Goal: Task Accomplishment & Management: Manage account settings

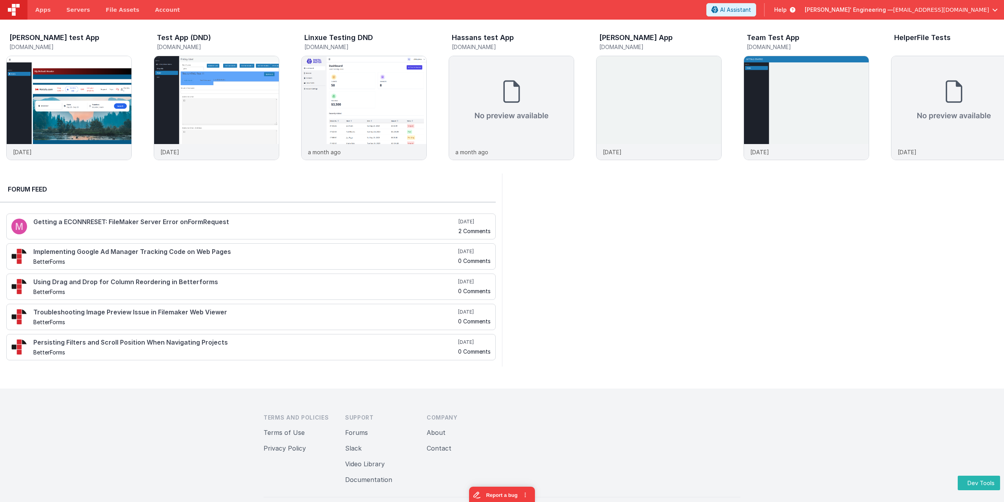
click at [927, 13] on span "[EMAIL_ADDRESS][DOMAIN_NAME]" at bounding box center [941, 10] width 96 height 8
click at [895, 61] on div "Account" at bounding box center [935, 64] width 116 height 8
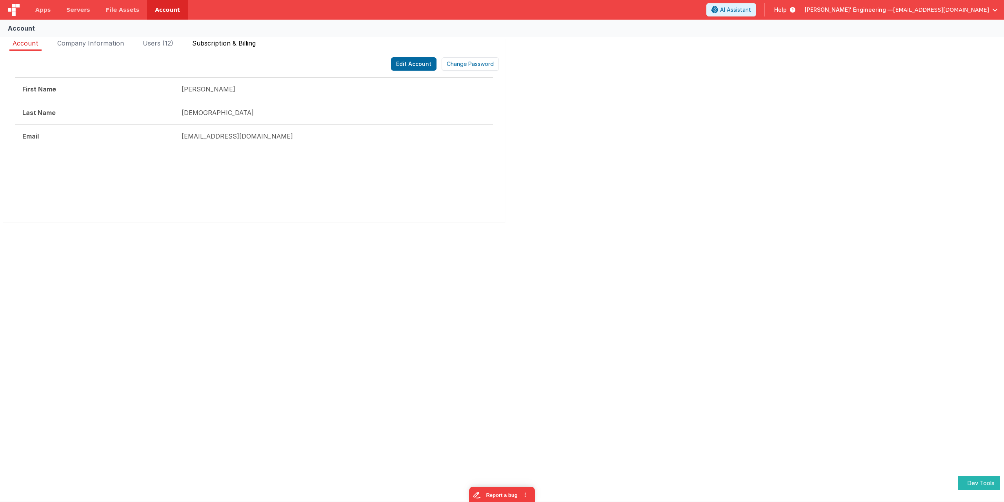
click at [224, 45] on span "Subscription & Billing" at bounding box center [224, 43] width 64 height 8
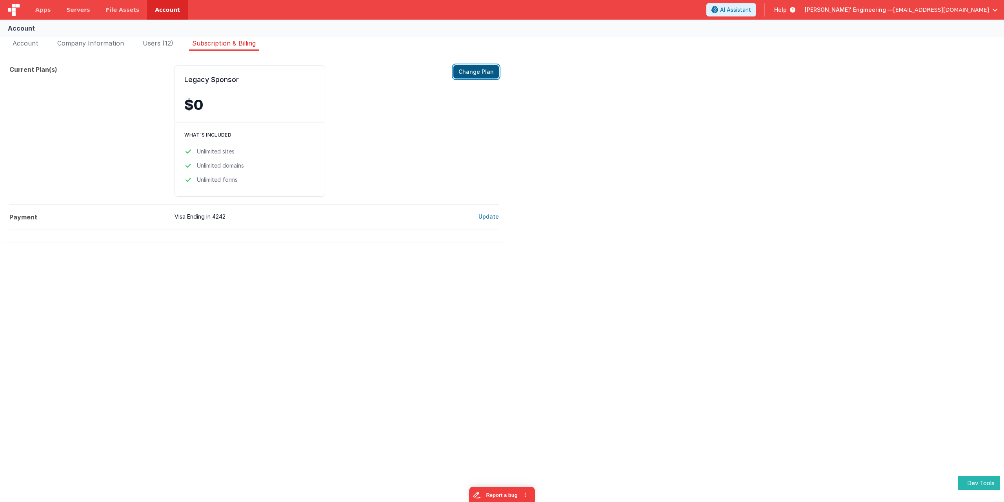
click at [479, 71] on button "Change Plan" at bounding box center [475, 71] width 45 height 13
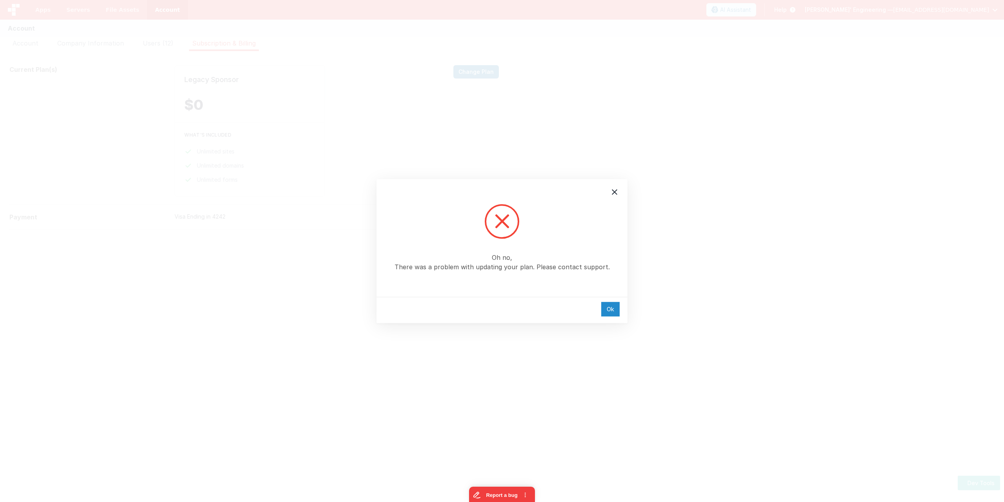
click at [614, 314] on div "Ok" at bounding box center [610, 309] width 18 height 15
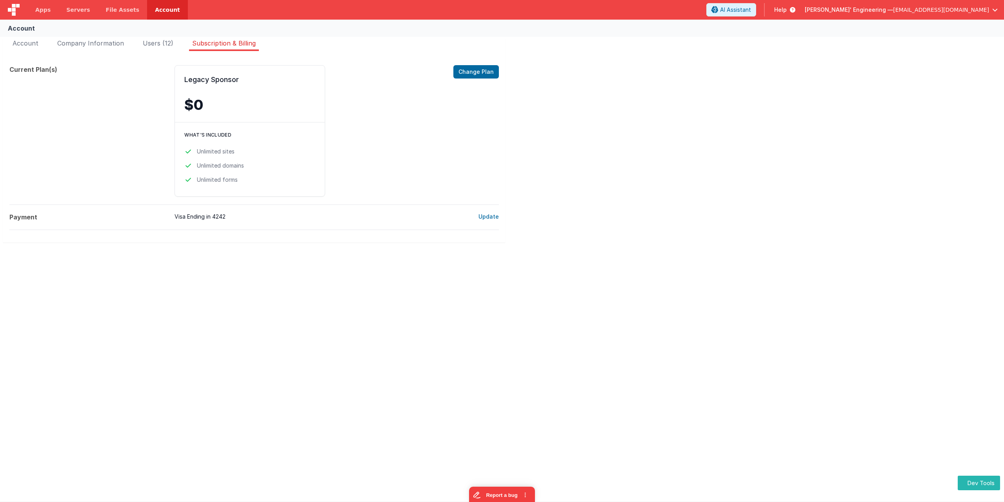
click at [950, 11] on span "[EMAIL_ADDRESS][DOMAIN_NAME]" at bounding box center [941, 10] width 96 height 8
click at [688, 153] on button at bounding box center [502, 251] width 1004 height 502
click at [24, 42] on span "Account" at bounding box center [26, 43] width 26 height 8
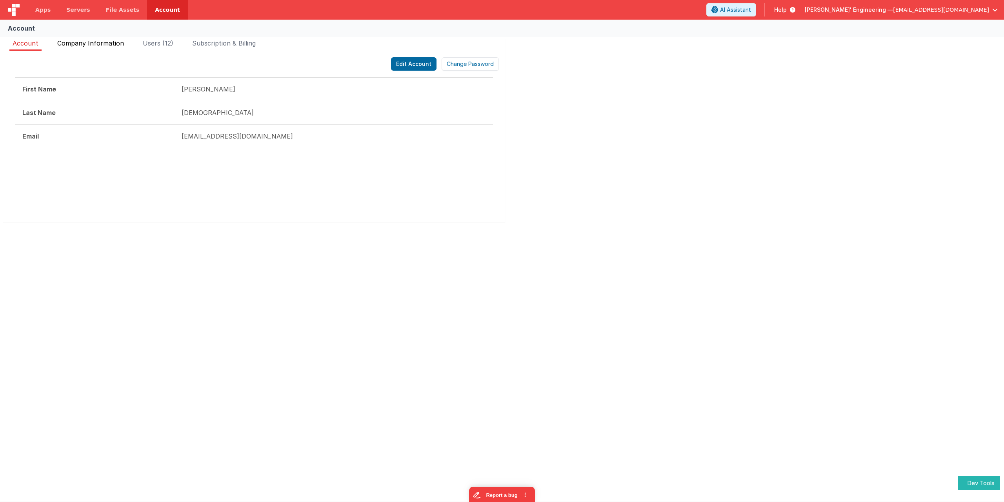
click at [89, 45] on span "Company Information" at bounding box center [90, 43] width 67 height 8
click at [16, 43] on span "Account" at bounding box center [26, 43] width 26 height 8
click at [106, 40] on span "Company Information" at bounding box center [90, 43] width 67 height 8
click at [156, 42] on span "Users (12)" at bounding box center [158, 43] width 31 height 8
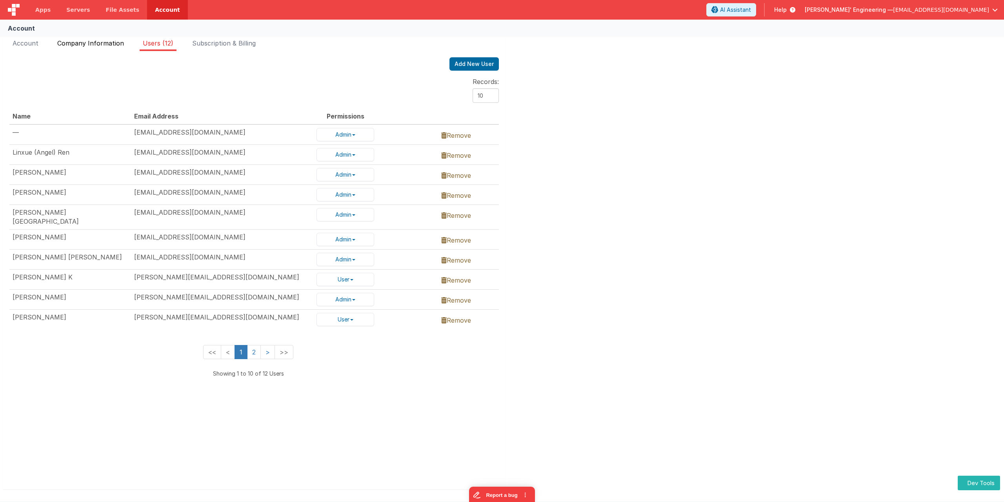
drag, startPoint x: 101, startPoint y: 44, endPoint x: 93, endPoint y: 44, distance: 8.2
click at [101, 44] on span "Company Information" at bounding box center [90, 43] width 67 height 8
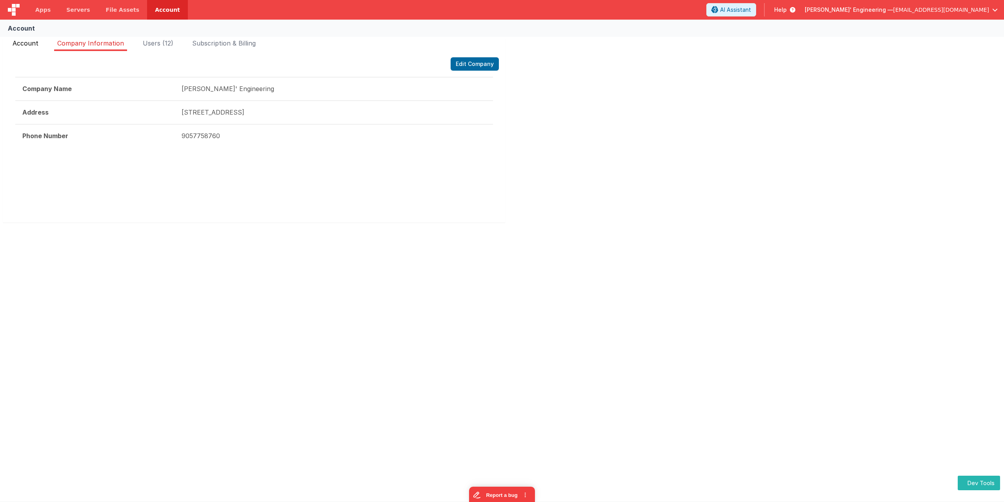
click at [19, 41] on span "Account" at bounding box center [26, 43] width 26 height 8
